Goal: Navigation & Orientation: Find specific page/section

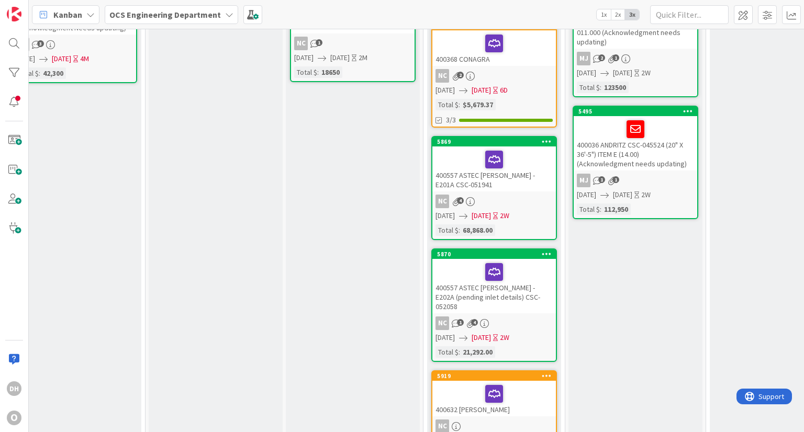
scroll to position [425, 304]
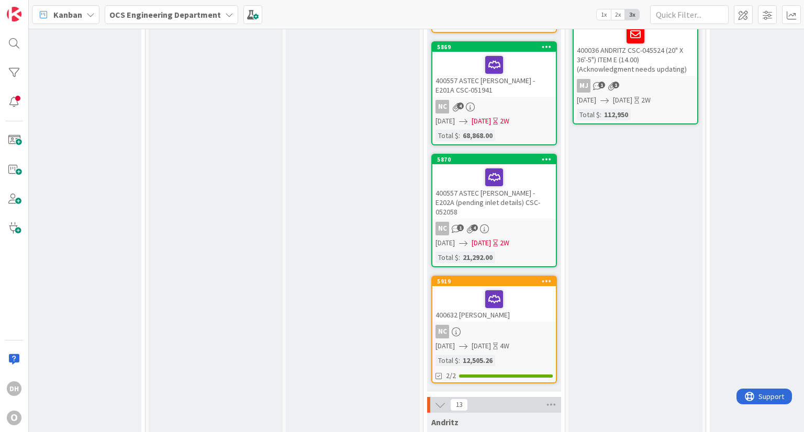
click at [525, 311] on link "5919 400632 ASTEC [PERSON_NAME] NC [DATE] [DATE] 4W Total $ : 12,505.26 2/2" at bounding box center [494, 330] width 126 height 108
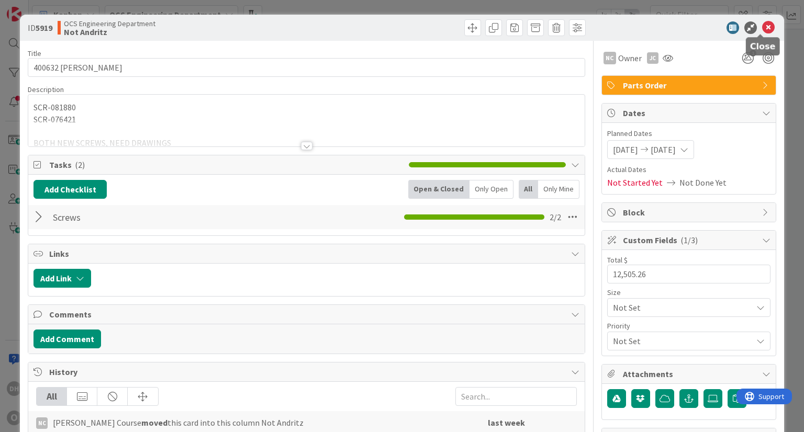
click at [762, 23] on icon at bounding box center [768, 27] width 13 height 13
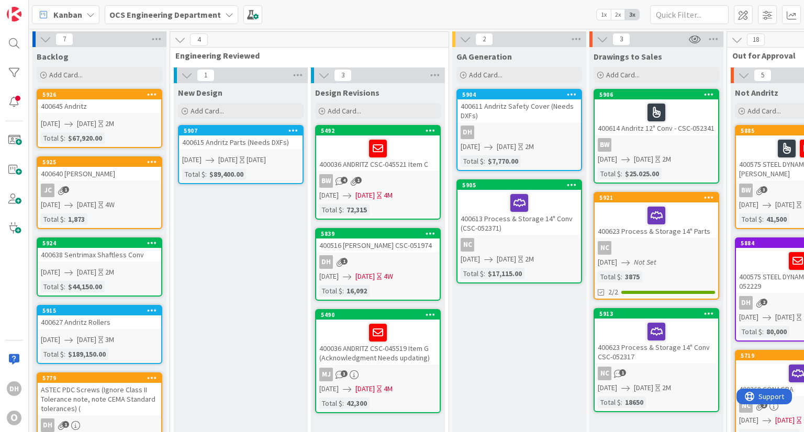
click at [407, 171] on link "5492 400036 ANDRITZ CSC-045521 Item C BW 4 1 [DATE] [DATE] 4M Total $ : 72,315" at bounding box center [378, 172] width 126 height 95
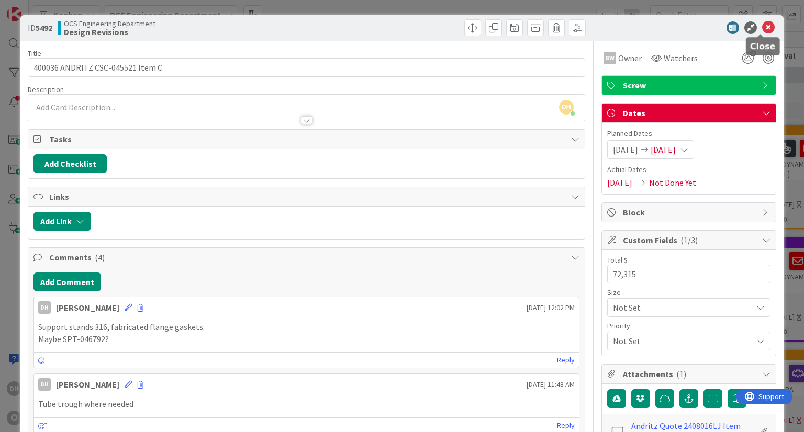
click at [762, 25] on icon at bounding box center [768, 27] width 13 height 13
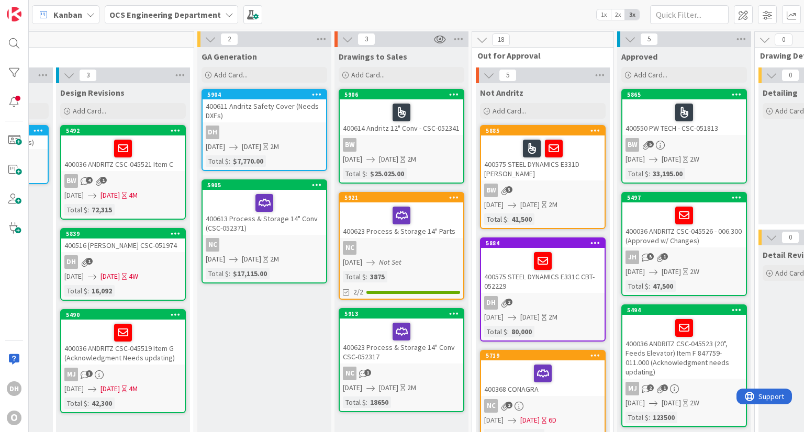
scroll to position [0, 292]
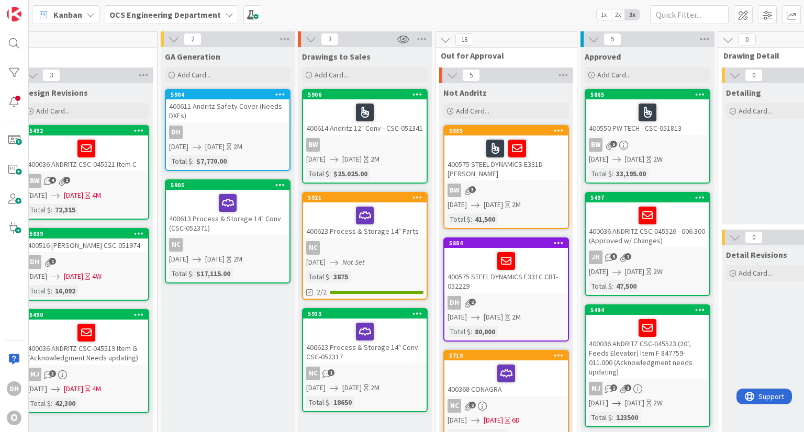
click at [138, 360] on div "400036 ANDRITZ CSC-045519 Item G (Acknowledgment Needs updating)" at bounding box center [87, 342] width 124 height 45
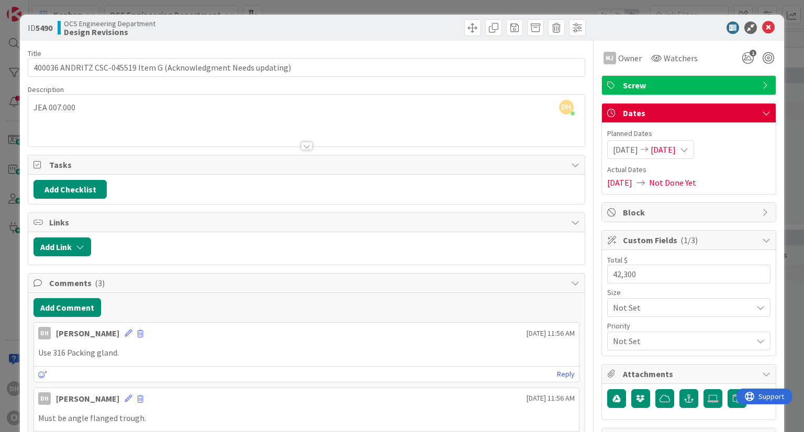
click at [762, 28] on icon at bounding box center [768, 27] width 13 height 13
